Goal: Transaction & Acquisition: Book appointment/travel/reservation

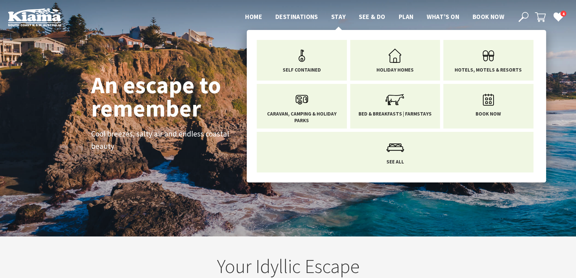
click at [339, 14] on span "Stay" at bounding box center [338, 17] width 15 height 8
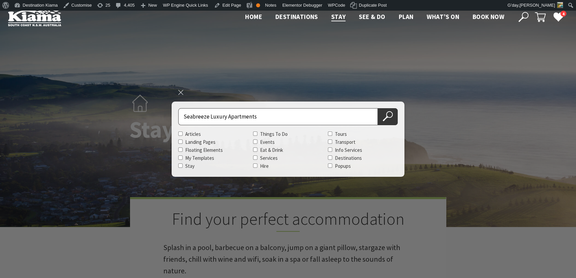
type input "Seabreeze Luxury Apartments"
click at [378, 108] on button "Search Now" at bounding box center [388, 116] width 20 height 17
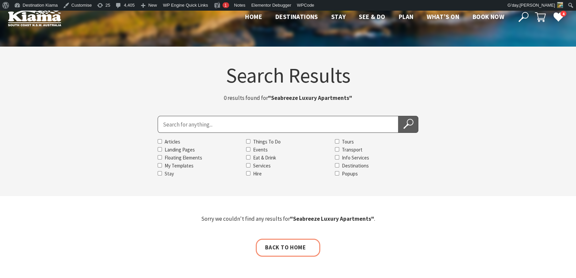
click at [408, 123] on icon at bounding box center [408, 124] width 10 height 10
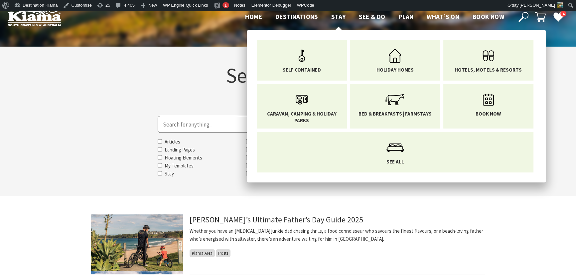
click at [337, 16] on span "Stay" at bounding box center [338, 17] width 15 height 8
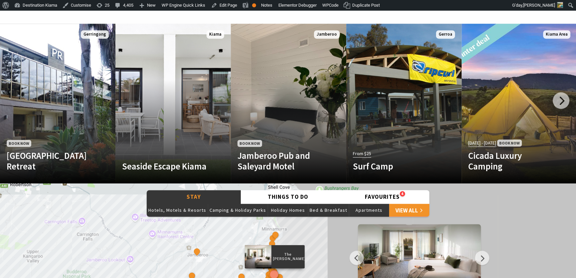
scroll to position [393, 0]
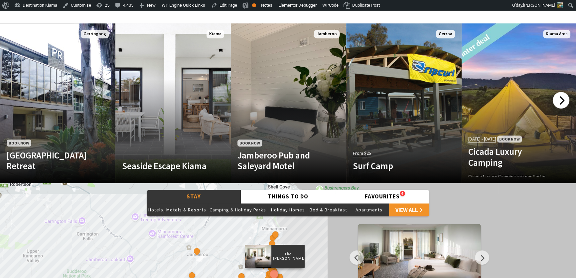
click at [562, 97] on div at bounding box center [561, 100] width 17 height 17
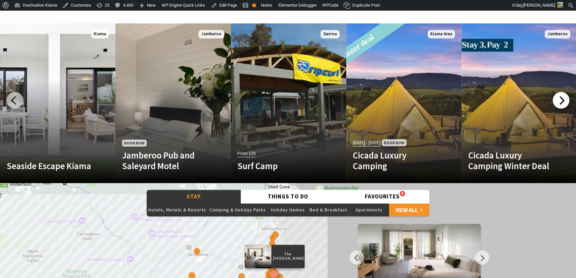
click at [561, 97] on div at bounding box center [561, 100] width 17 height 17
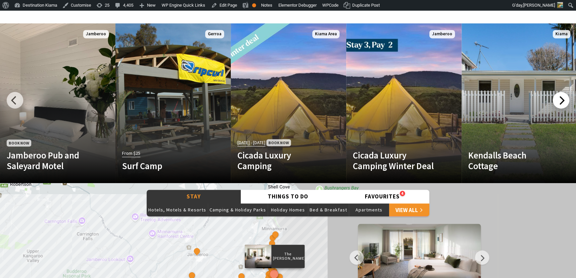
click at [561, 97] on div at bounding box center [561, 100] width 17 height 17
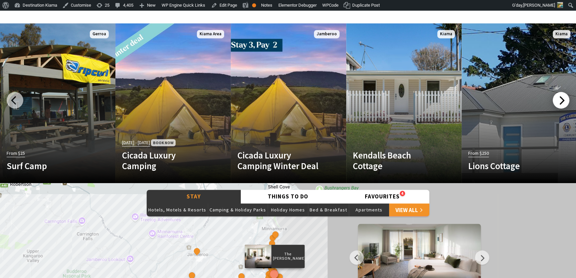
click at [561, 97] on div at bounding box center [561, 100] width 17 height 17
click at [558, 97] on div at bounding box center [561, 100] width 17 height 17
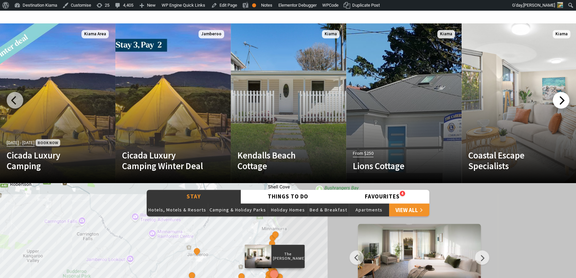
click at [558, 97] on div at bounding box center [561, 100] width 17 height 17
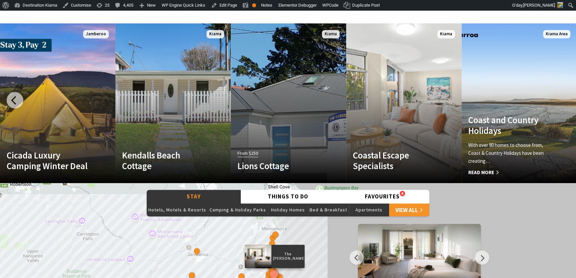
click at [558, 97] on link "Another Image Used Coast and Country Holidays With over 80 homes to choose from…" at bounding box center [519, 103] width 115 height 160
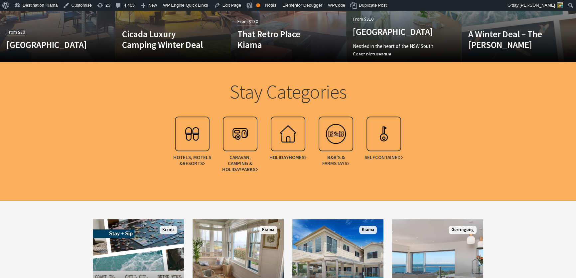
scroll to position [544, 0]
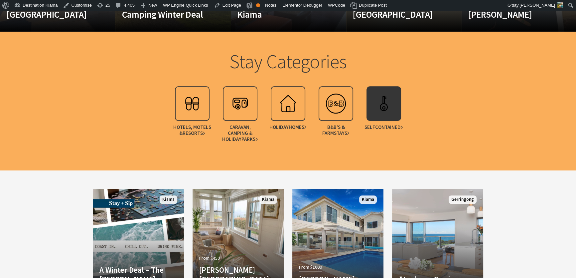
click at [381, 114] on img at bounding box center [384, 103] width 27 height 27
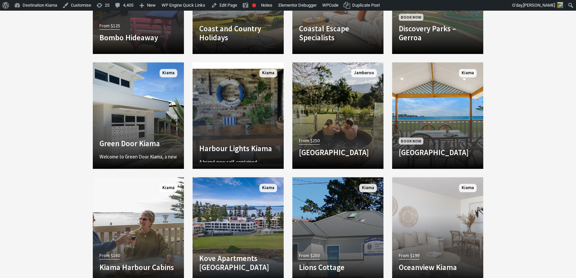
scroll to position [937, 0]
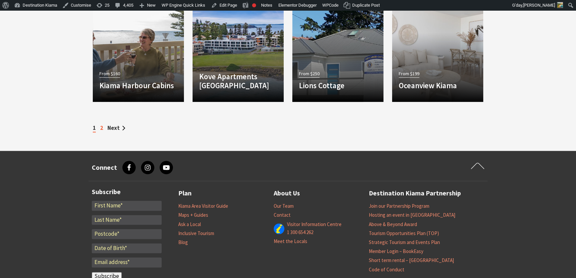
click at [101, 126] on link "2" at bounding box center [101, 127] width 3 height 7
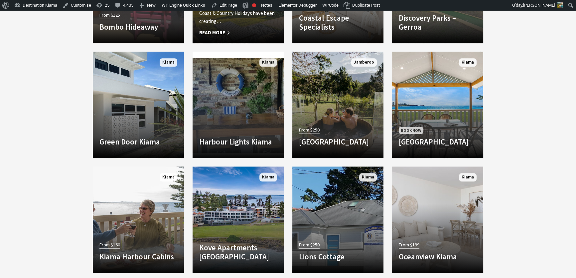
scroll to position [832, 0]
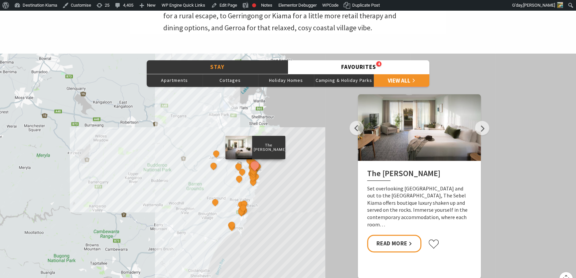
scroll to position [272, 0]
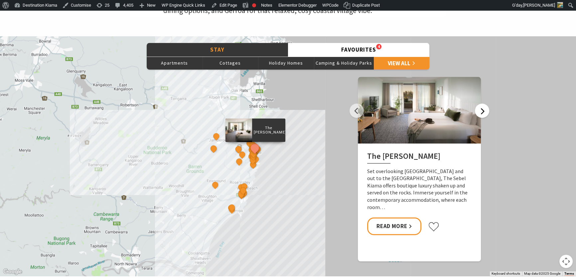
click at [480, 110] on button "Next" at bounding box center [482, 110] width 14 height 14
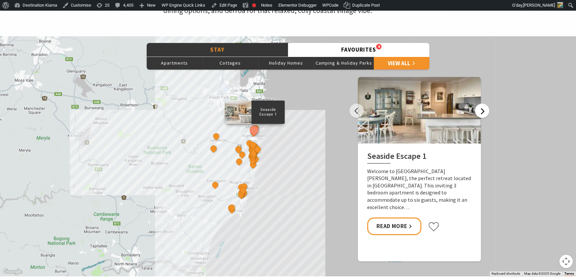
click at [480, 110] on button "Next" at bounding box center [482, 110] width 14 height 14
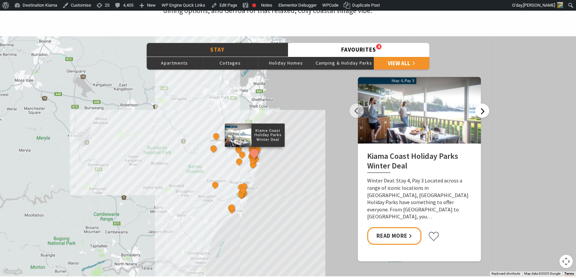
click at [480, 110] on button "Next" at bounding box center [482, 110] width 14 height 14
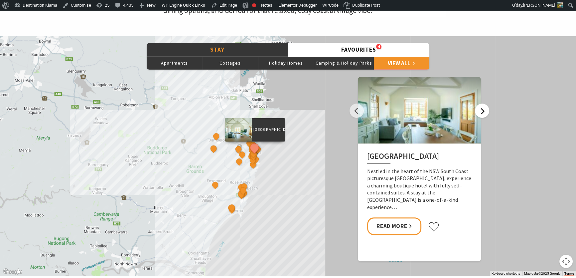
click at [480, 110] on button "Next" at bounding box center [482, 110] width 14 height 14
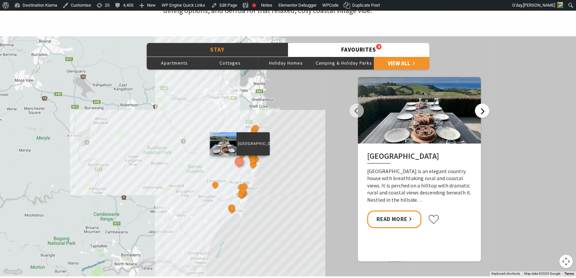
click at [480, 110] on button "Next" at bounding box center [482, 110] width 14 height 14
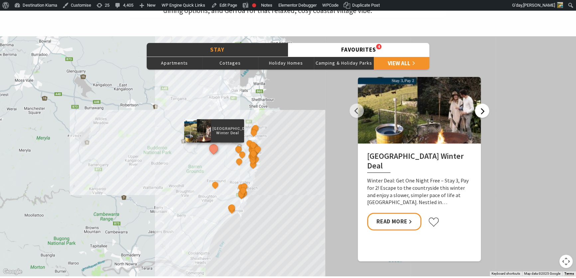
click at [480, 110] on button "Next" at bounding box center [482, 110] width 14 height 14
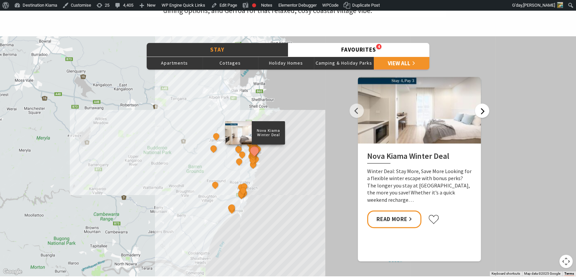
click at [480, 110] on button "Next" at bounding box center [482, 110] width 14 height 14
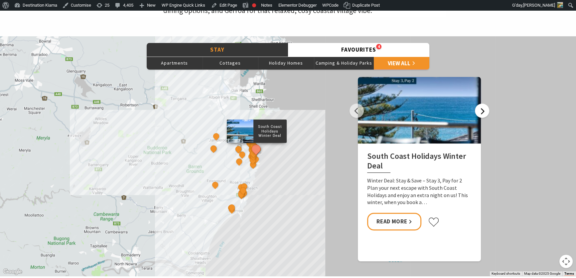
click at [480, 110] on button "Next" at bounding box center [482, 110] width 14 height 14
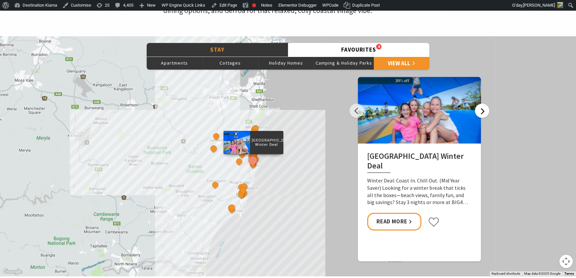
click at [480, 110] on button "Next" at bounding box center [482, 110] width 14 height 14
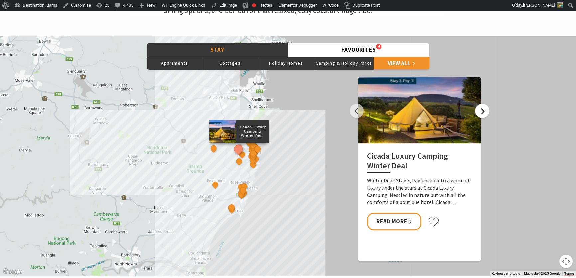
click at [480, 110] on button "Next" at bounding box center [482, 110] width 14 height 14
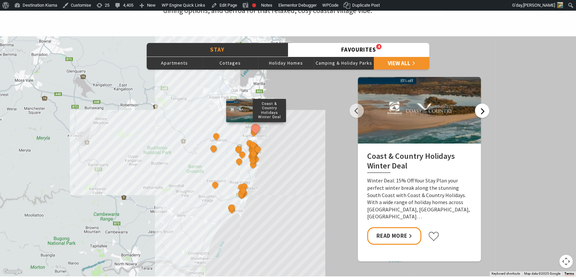
click at [480, 110] on button "Next" at bounding box center [482, 110] width 14 height 14
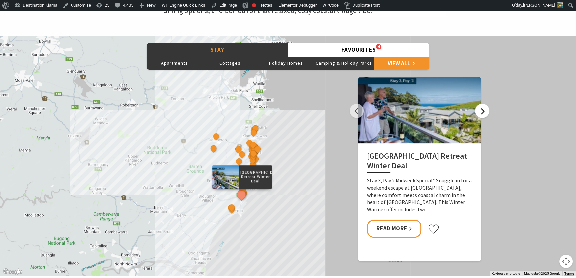
click at [480, 110] on button "Next" at bounding box center [482, 110] width 14 height 14
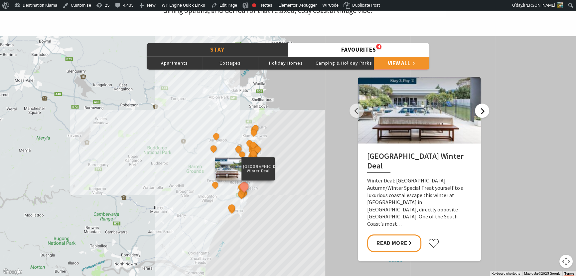
click at [480, 110] on button "Next" at bounding box center [482, 110] width 14 height 14
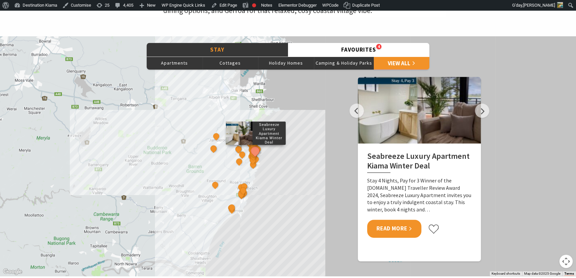
click at [400, 225] on link "Read More" at bounding box center [394, 229] width 54 height 18
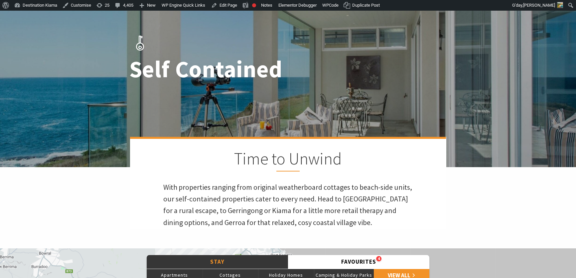
scroll to position [0, 0]
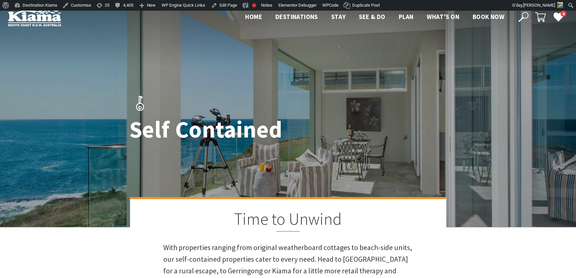
click at [524, 15] on icon at bounding box center [524, 17] width 10 height 10
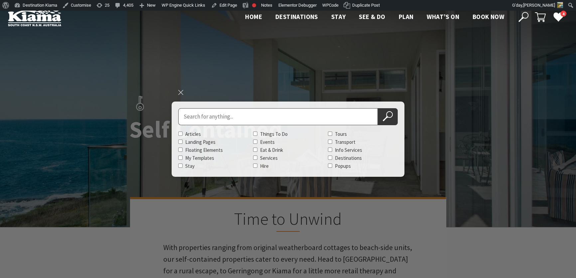
paste input "Seabreeze Luxury Apartment [GEOGRAPHIC_DATA]"
type input "Seabreeze Luxury Apartment [GEOGRAPHIC_DATA]"
click at [378, 108] on button "Search Now" at bounding box center [388, 116] width 20 height 17
click at [385, 114] on icon at bounding box center [388, 116] width 10 height 10
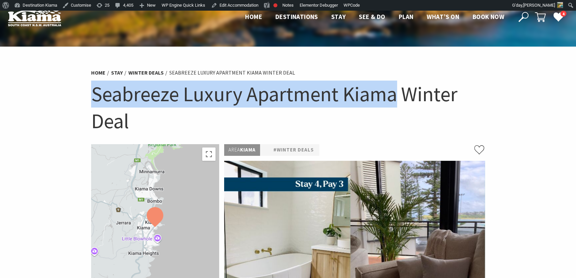
drag, startPoint x: 94, startPoint y: 91, endPoint x: 393, endPoint y: 106, distance: 300.0
click at [393, 106] on h1 "Seabreeze Luxury Apartment Kiama Winter Deal" at bounding box center [288, 107] width 394 height 54
copy h1 "Seabreeze Luxury Apartment [GEOGRAPHIC_DATA]"
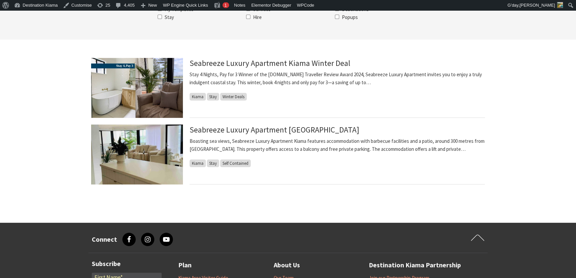
scroll to position [181, 0]
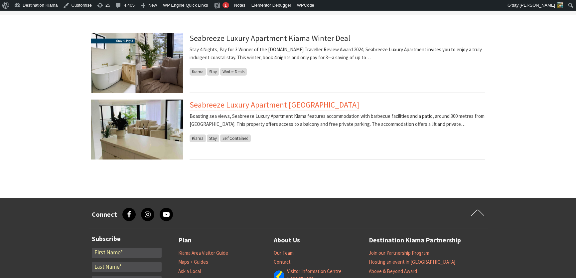
click at [237, 103] on link "Seabreeze Luxury Apartment [GEOGRAPHIC_DATA]" at bounding box center [275, 104] width 170 height 11
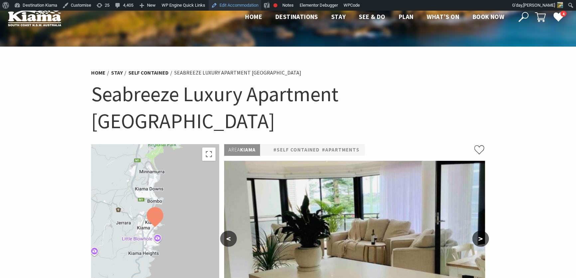
click at [236, 4] on link "Edit Accommodation" at bounding box center [235, 5] width 53 height 11
